Goal: Transaction & Acquisition: Subscribe to service/newsletter

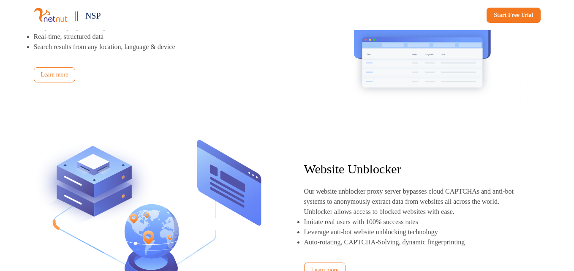
scroll to position [1216, 0]
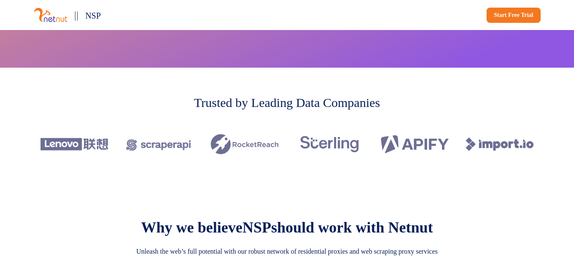
scroll to position [208, 0]
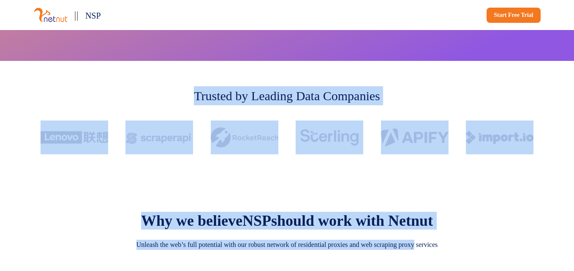
drag, startPoint x: 573, startPoint y: 48, endPoint x: 553, endPoint y: 273, distance: 225.8
click at [482, 82] on div "Trusted by Leading Data Companies" at bounding box center [286, 123] width 557 height 125
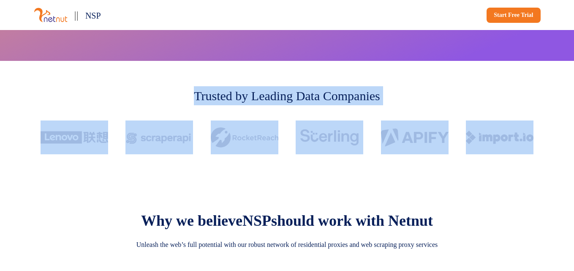
drag, startPoint x: 490, startPoint y: 93, endPoint x: 574, endPoint y: 45, distance: 97.2
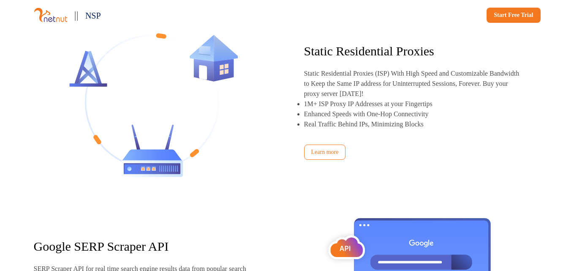
scroll to position [981, 0]
